Goal: Check status: Verify the current state of an ongoing process or item

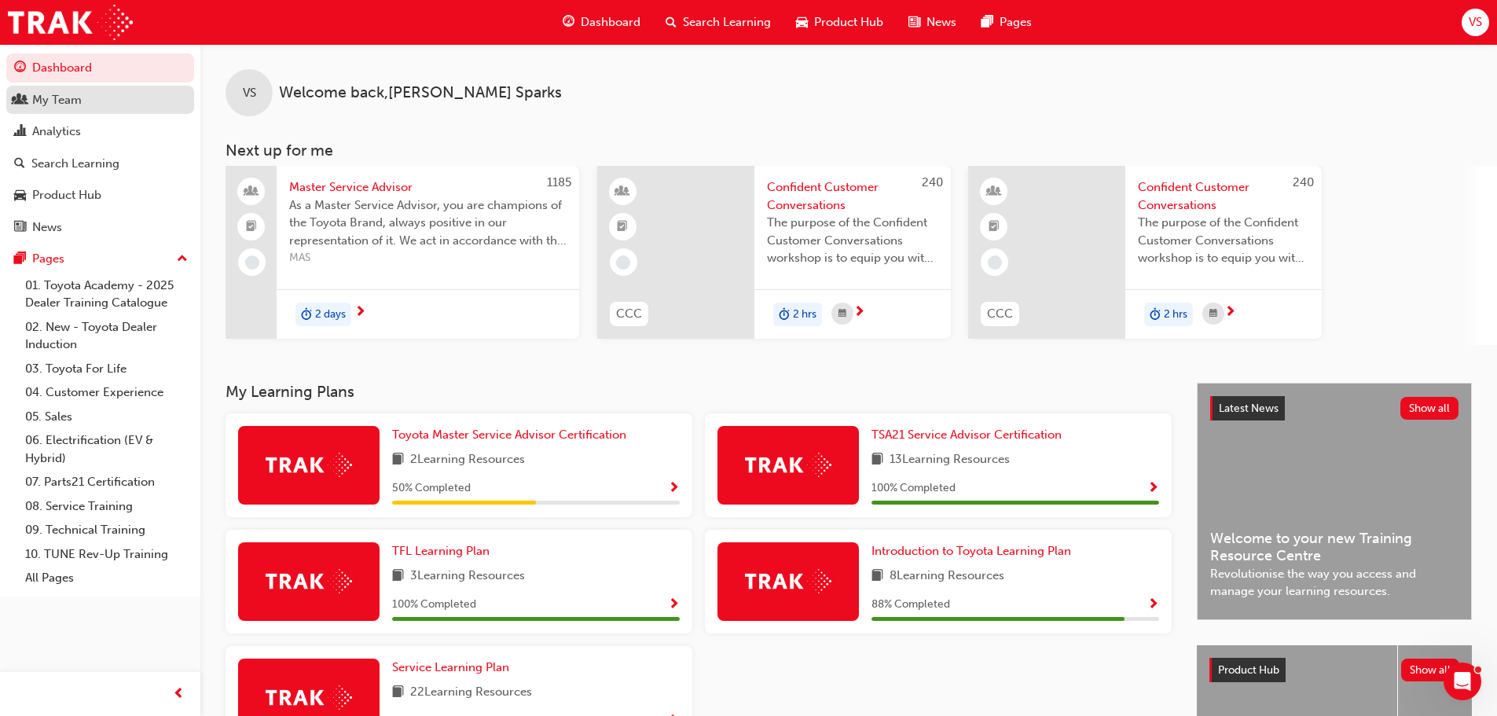
click at [110, 96] on div "My Team" at bounding box center [100, 100] width 172 height 20
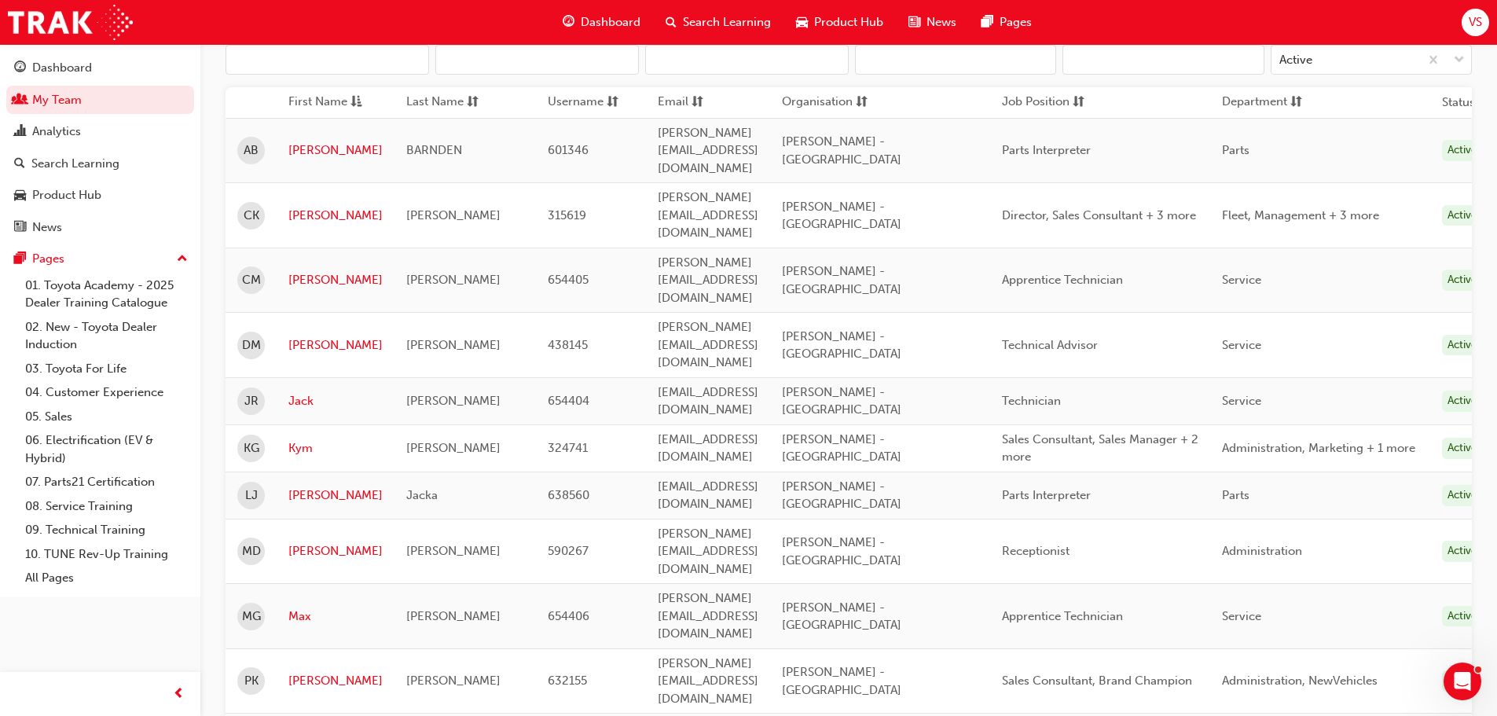
scroll to position [157, 0]
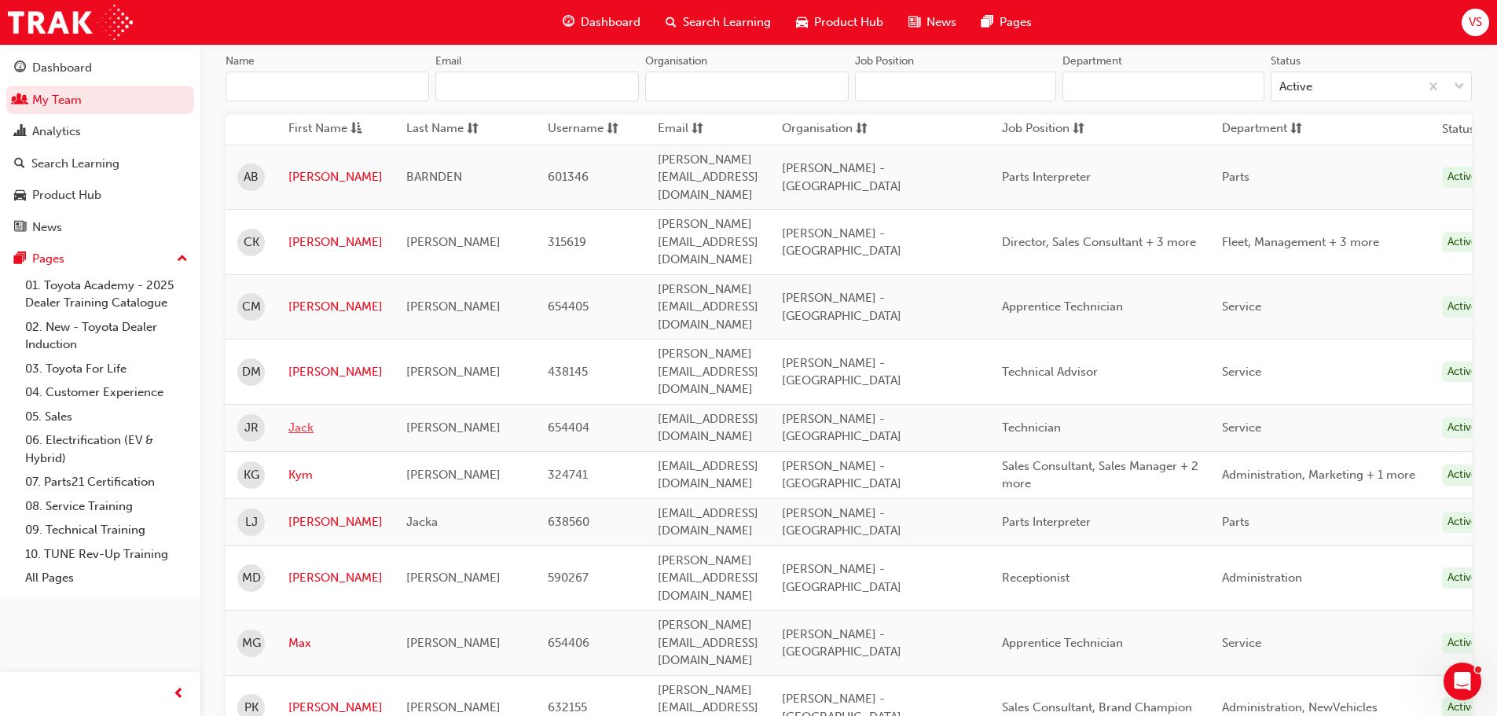
click at [303, 419] on link "Jack" at bounding box center [335, 428] width 94 height 18
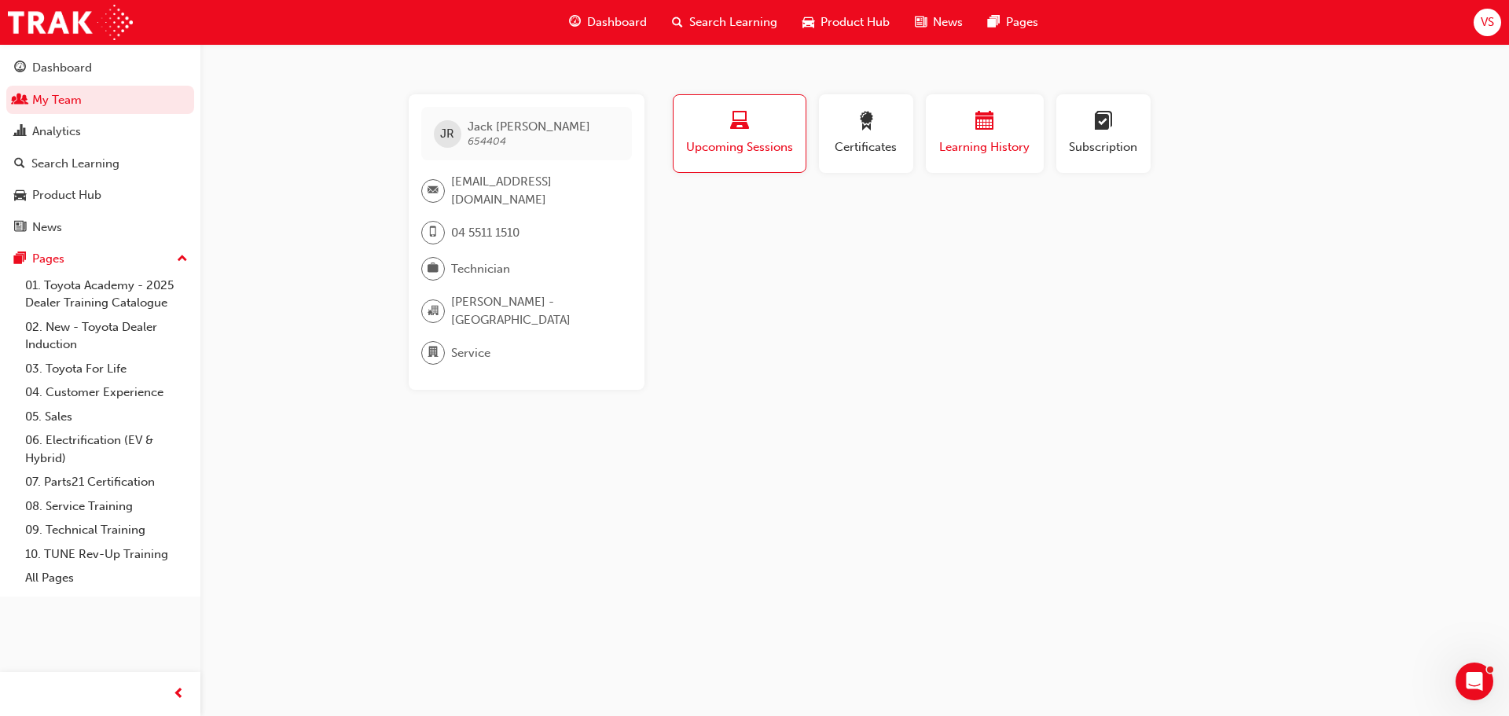
click at [959, 165] on button "Learning History" at bounding box center [985, 133] width 118 height 79
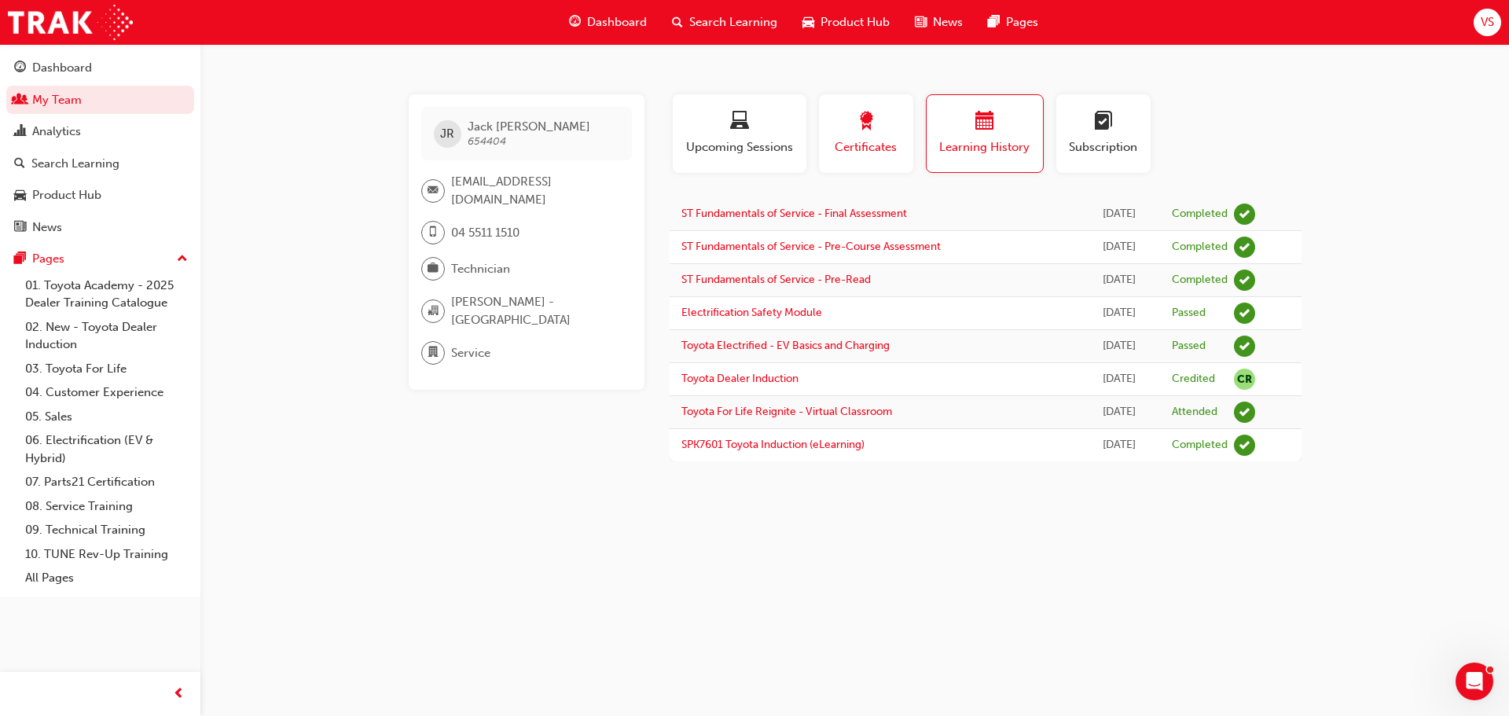
click at [881, 159] on button "Certificates" at bounding box center [866, 133] width 94 height 79
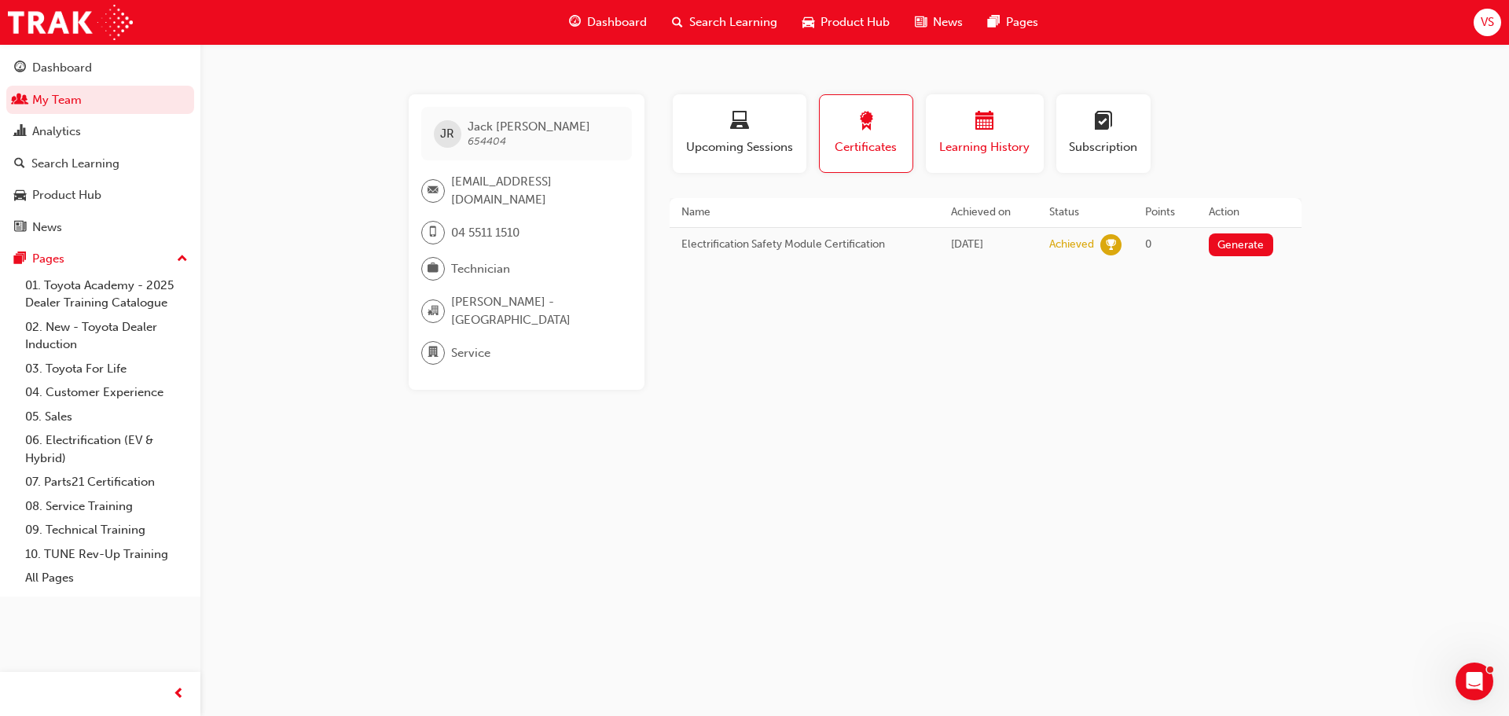
click at [943, 154] on span "Learning History" at bounding box center [985, 147] width 94 height 18
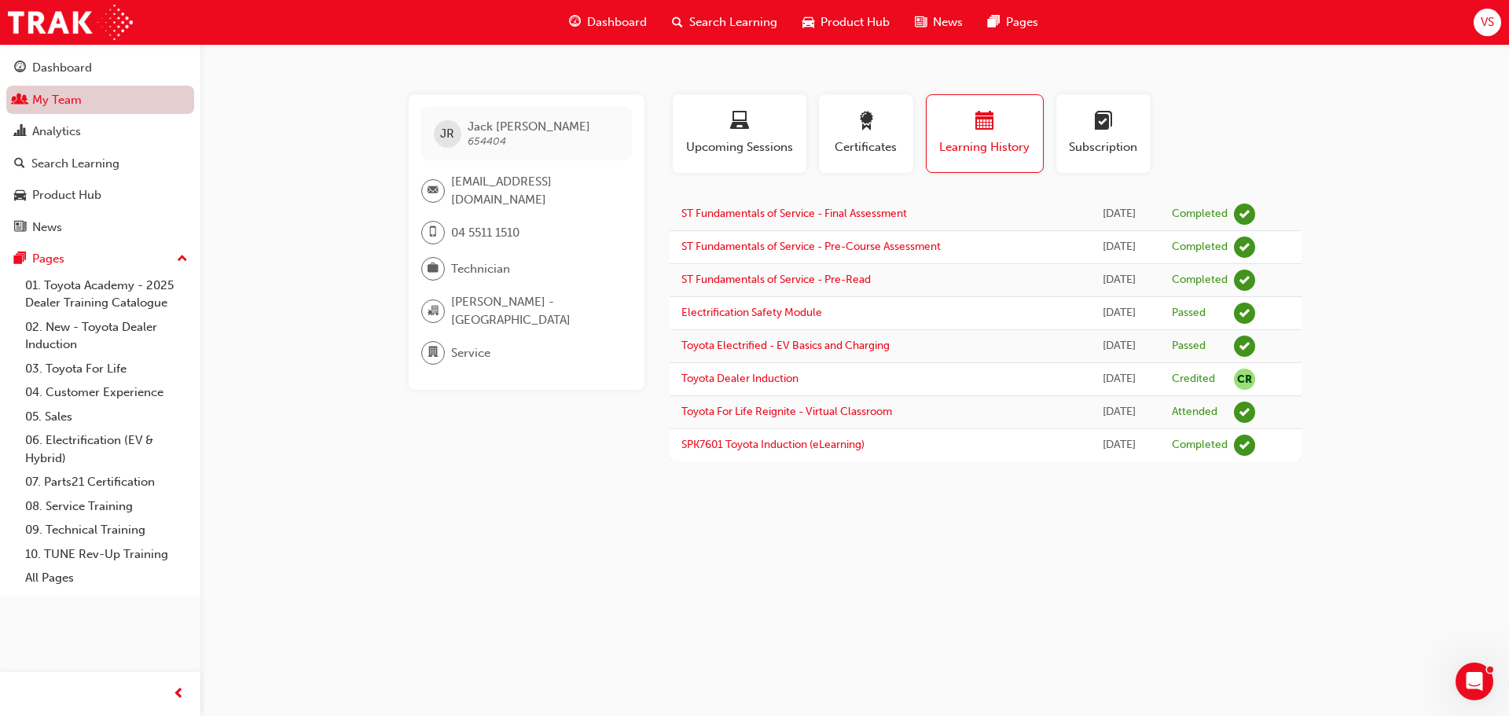
click at [152, 88] on link "My Team" at bounding box center [100, 100] width 188 height 29
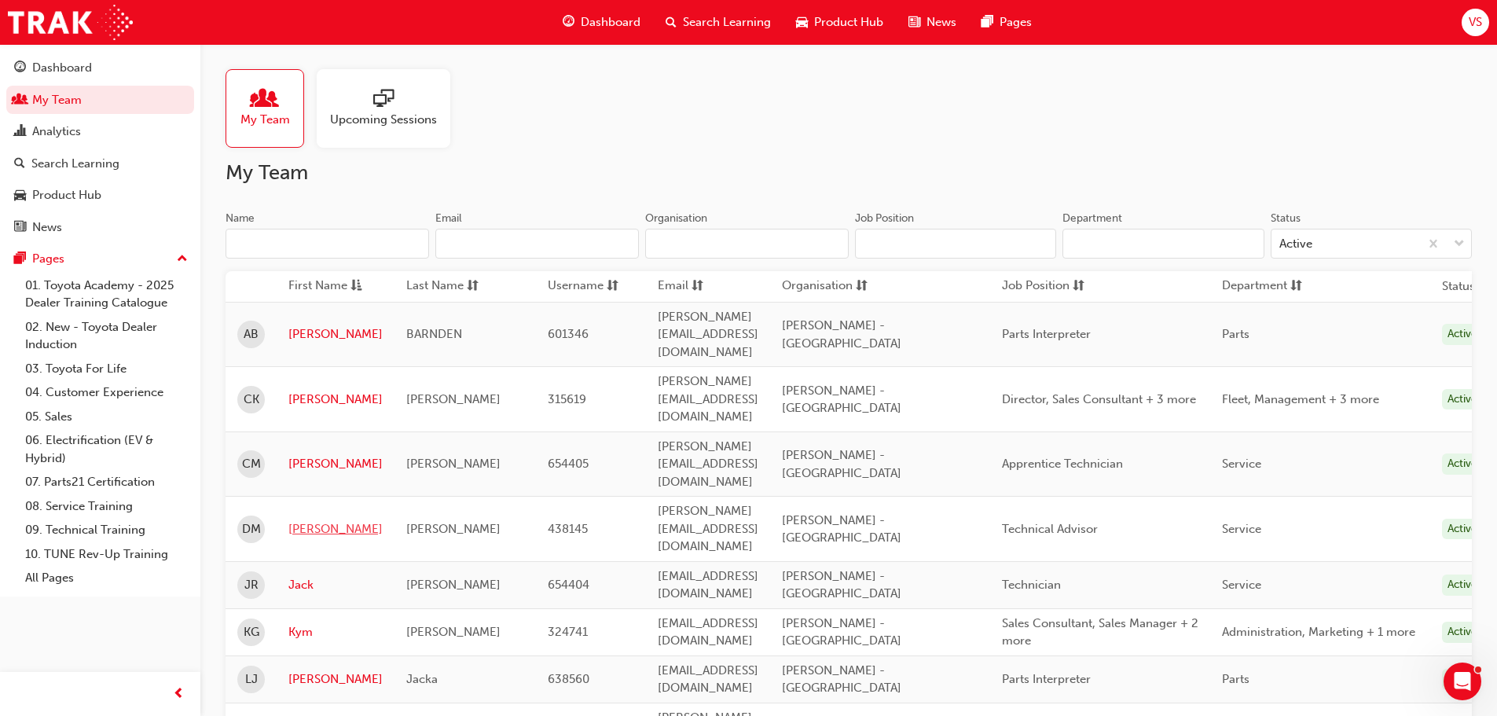
click at [308, 520] on link "[PERSON_NAME]" at bounding box center [335, 529] width 94 height 18
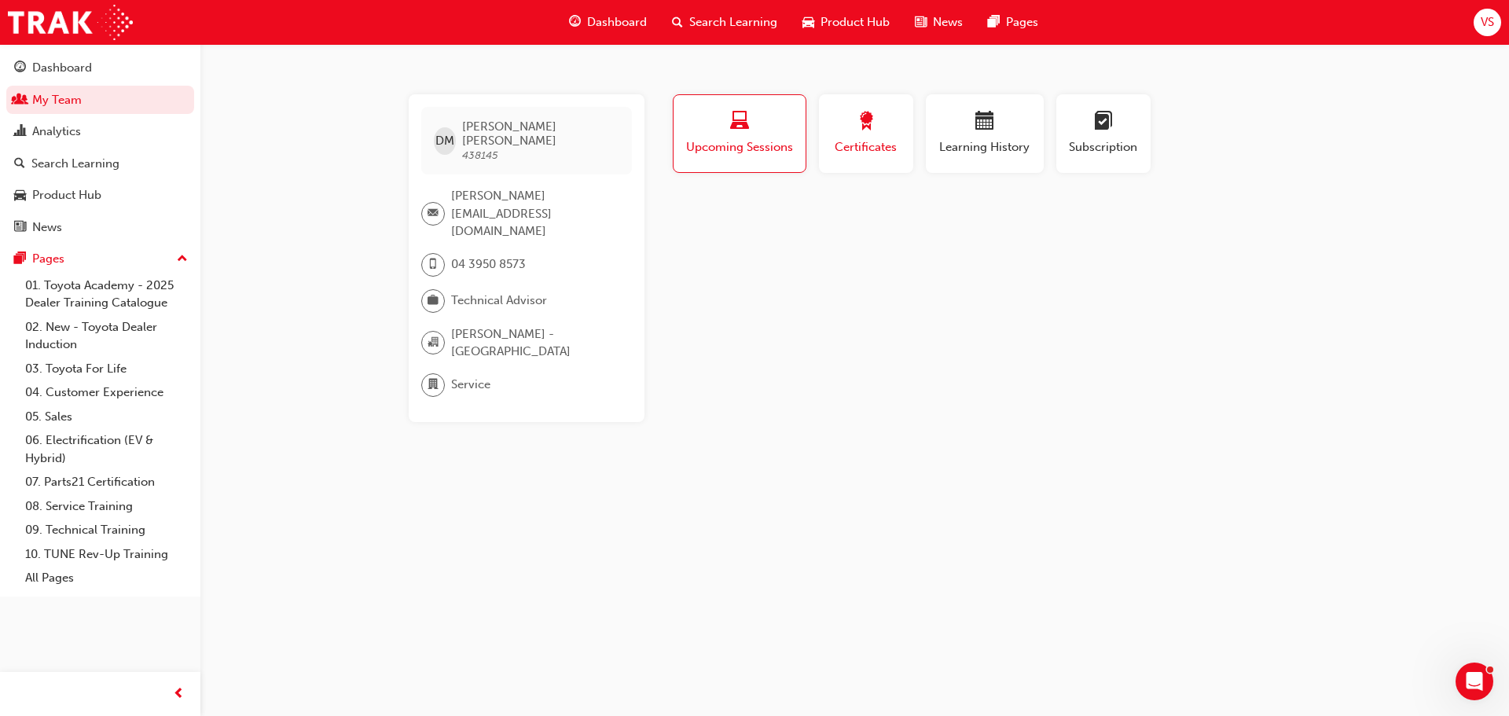
click at [865, 160] on button "Certificates" at bounding box center [866, 133] width 94 height 79
